Goal: Find specific page/section: Find specific page/section

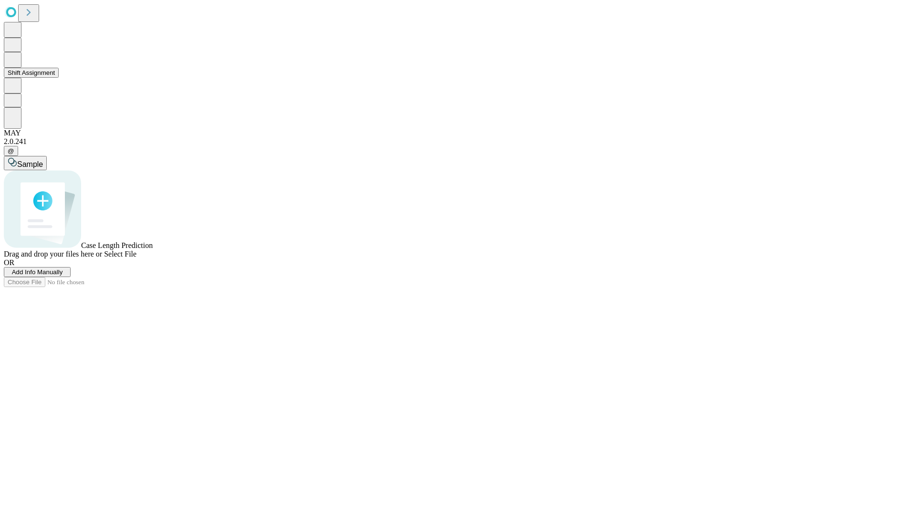
click at [59, 78] on button "Shift Assignment" at bounding box center [31, 73] width 55 height 10
